Goal: Information Seeking & Learning: Learn about a topic

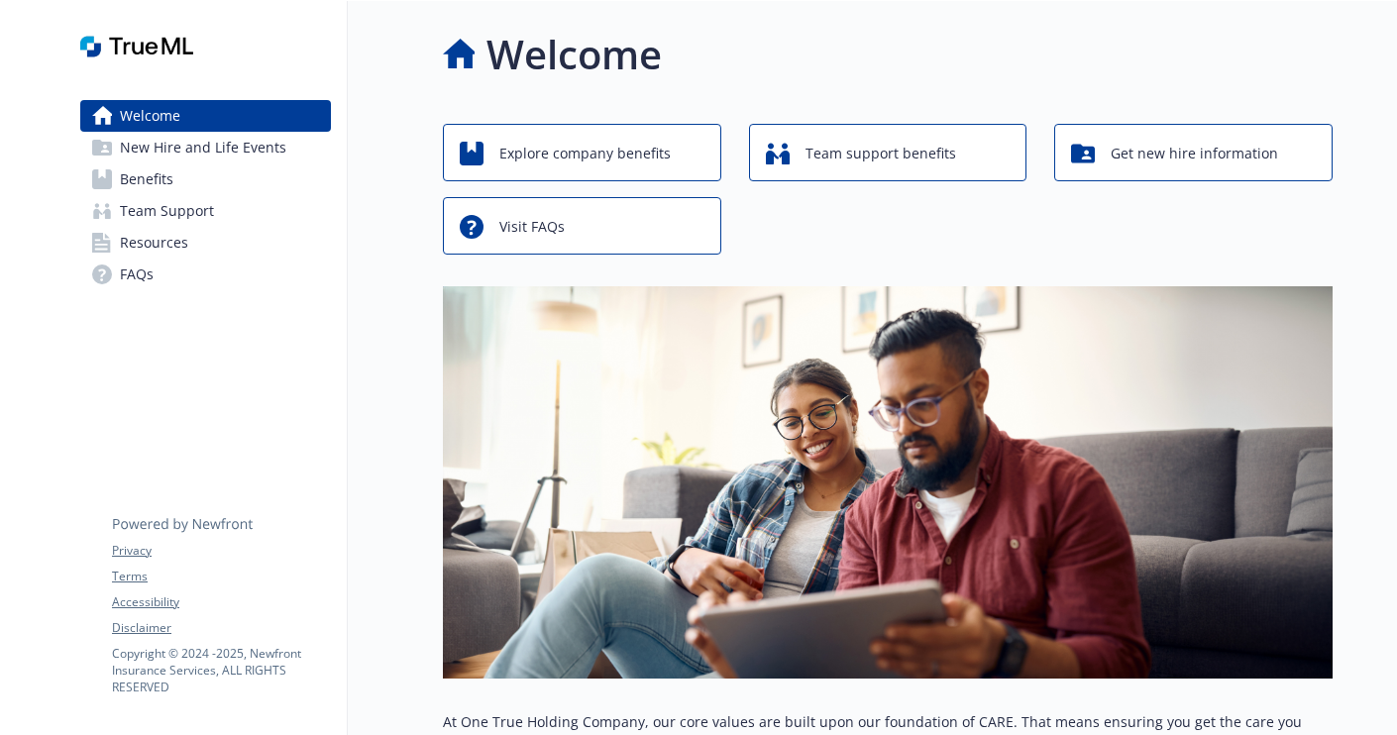
click at [166, 176] on span "Benefits" at bounding box center [146, 179] width 53 height 32
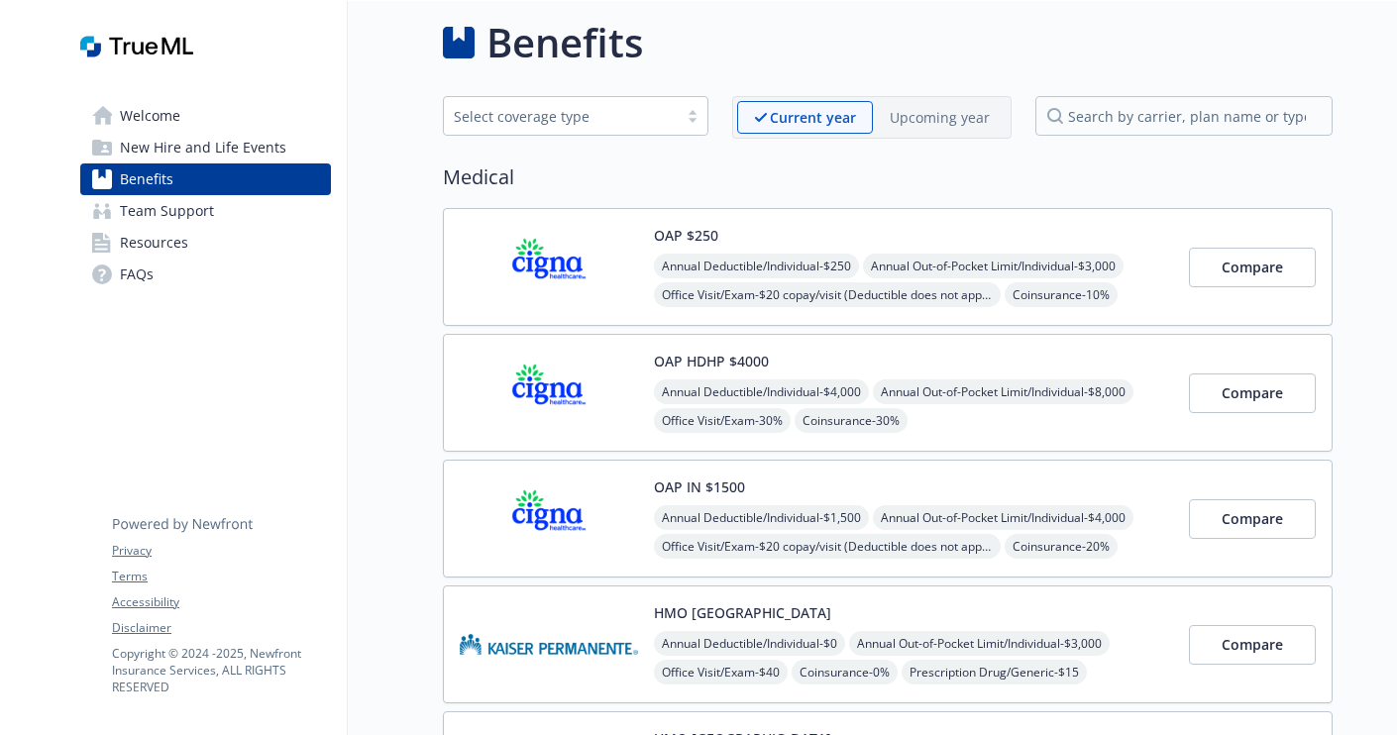
scroll to position [27, 0]
